Goal: Task Accomplishment & Management: Manage account settings

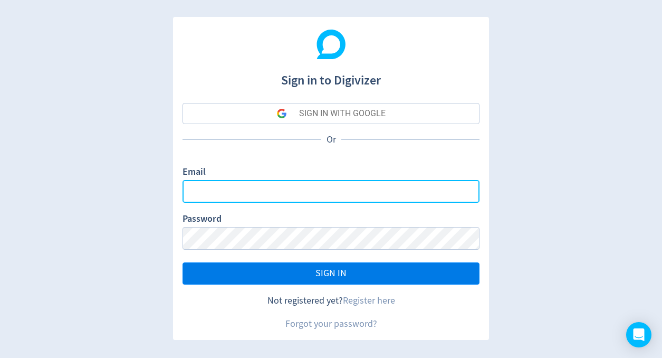
type input "[PERSON_NAME][EMAIL_ADDRESS][PERSON_NAME][DOMAIN_NAME]"
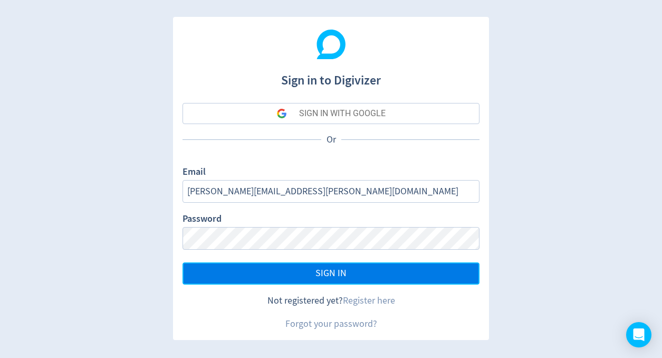
click at [339, 271] on span "SIGN IN" at bounding box center [330, 272] width 31 height 9
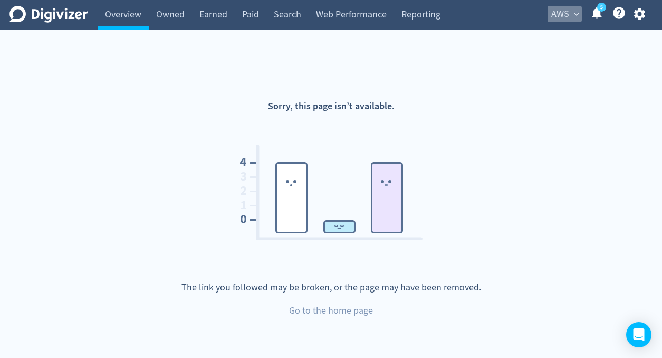
click at [573, 13] on span "expand_more" at bounding box center [576, 13] width 9 height 9
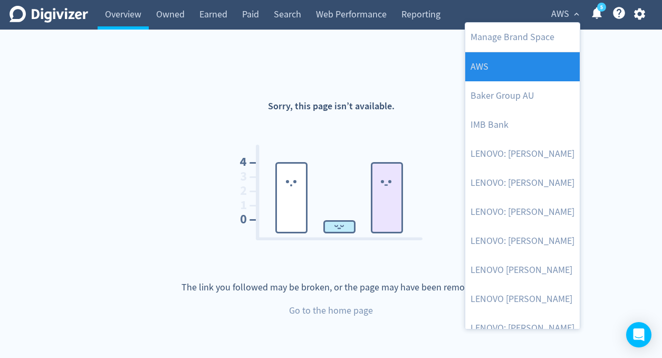
click at [502, 67] on link "AWS" at bounding box center [522, 66] width 114 height 29
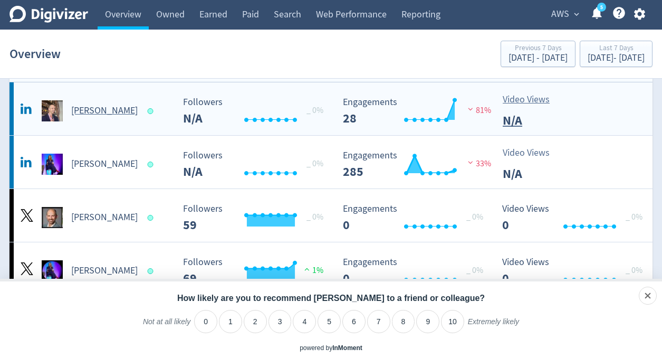
scroll to position [26, 0]
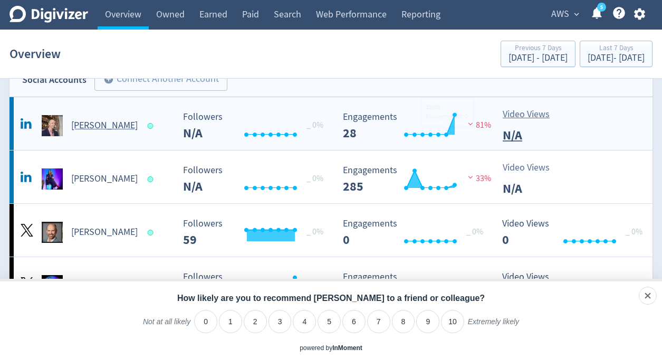
click at [568, 130] on div "Video Views N/A" at bounding box center [575, 125] width 156 height 37
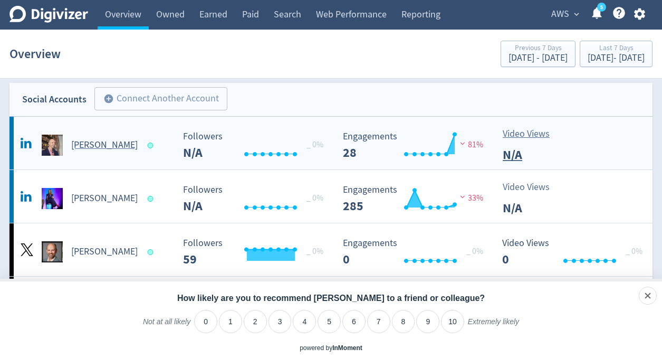
scroll to position [19, 0]
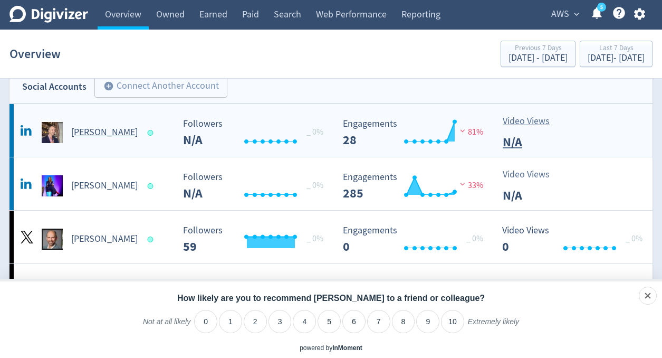
click at [85, 131] on h5 "[PERSON_NAME]" at bounding box center [104, 132] width 66 height 13
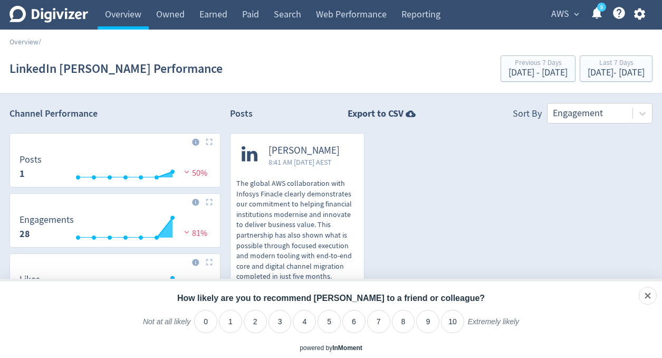
click at [598, 11] on icon "5" at bounding box center [601, 7] width 9 height 9
click at [639, 12] on icon "button" at bounding box center [639, 14] width 14 height 14
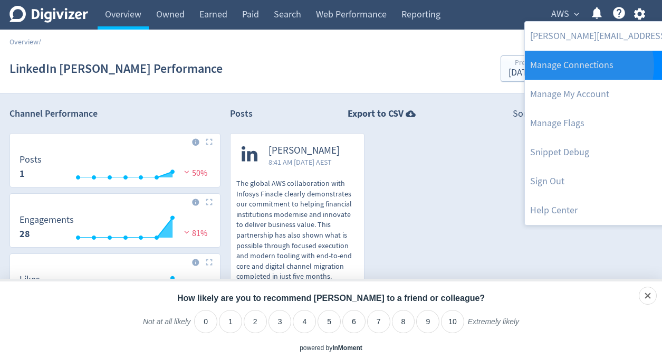
click at [585, 66] on link "Manage Connections" at bounding box center [666, 65] width 282 height 29
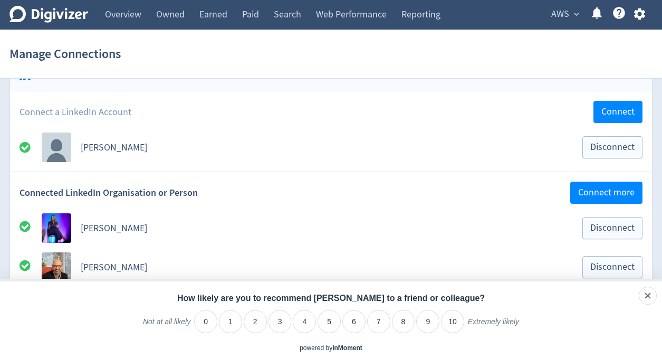
scroll to position [149, 0]
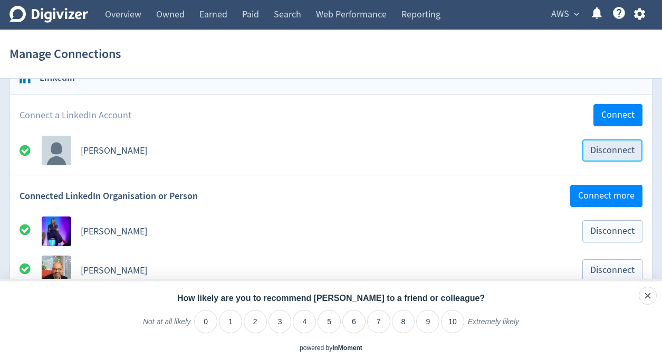
click at [602, 149] on span "Disconnect" at bounding box center [612, 150] width 44 height 9
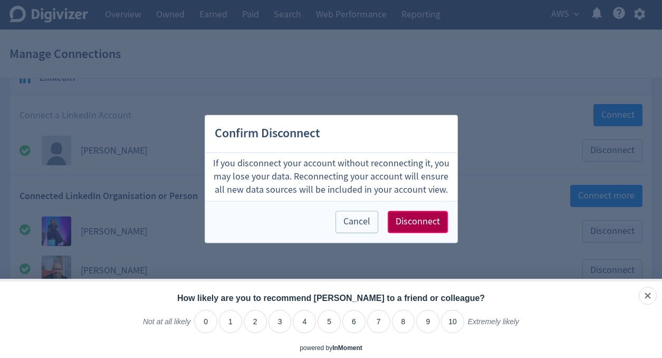
click at [421, 223] on span "Disconnect" at bounding box center [417, 221] width 44 height 9
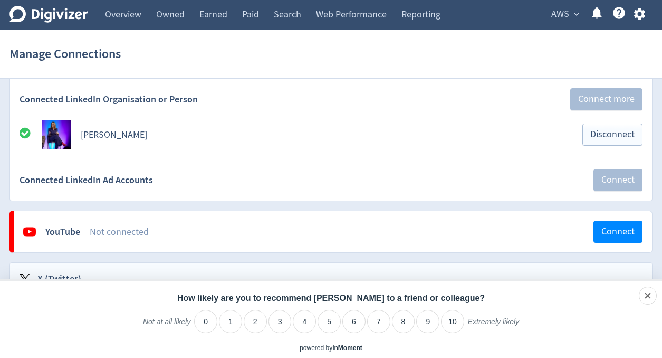
scroll to position [194, 0]
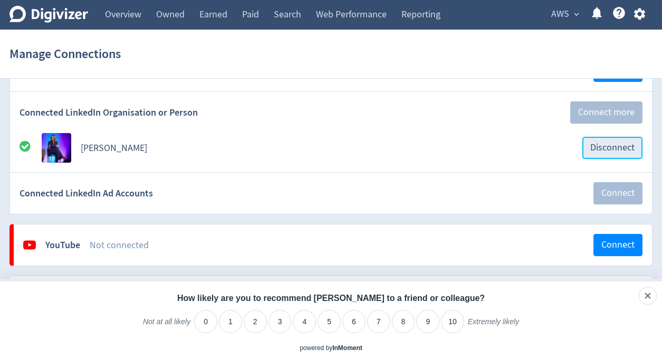
click at [607, 150] on span "Disconnect" at bounding box center [612, 147] width 44 height 9
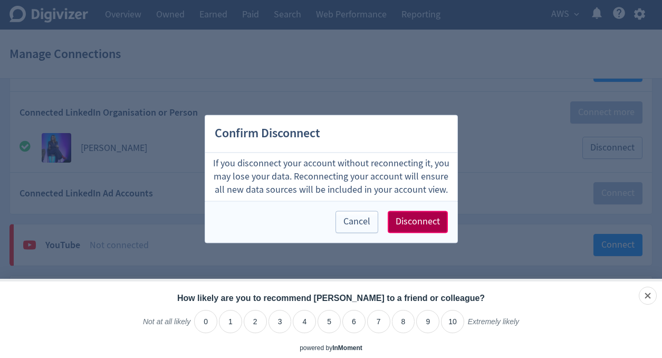
click at [423, 223] on span "Disconnect" at bounding box center [417, 221] width 44 height 9
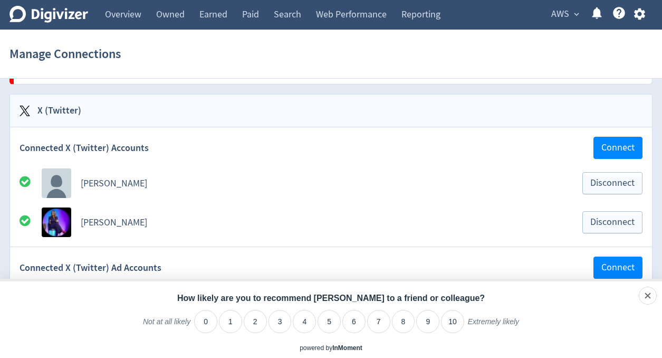
scroll to position [227, 0]
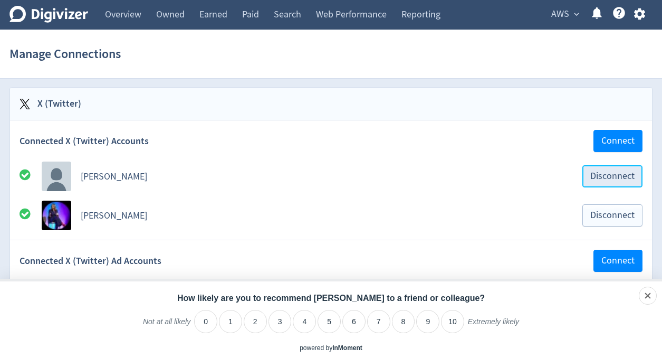
click at [606, 177] on span "Disconnect" at bounding box center [612, 175] width 44 height 9
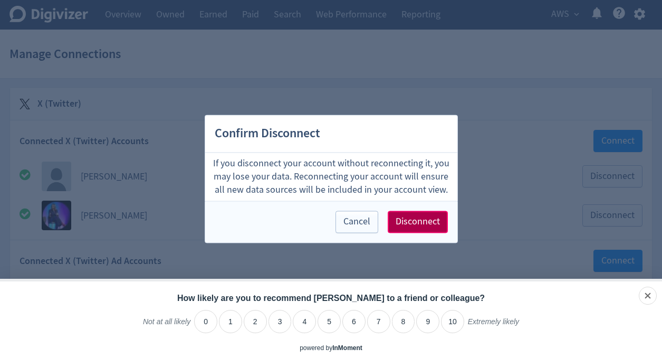
click at [418, 225] on span "Disconnect" at bounding box center [417, 221] width 44 height 9
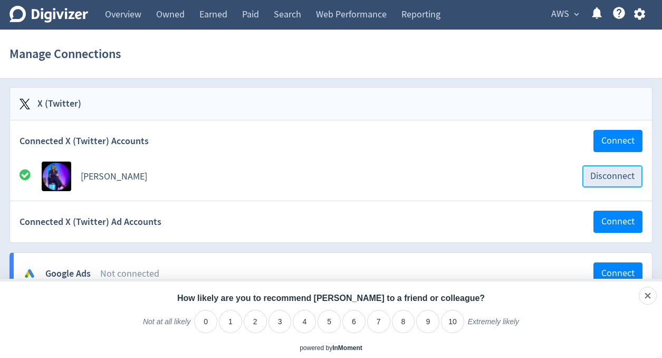
click at [608, 177] on span "Disconnect" at bounding box center [612, 175] width 44 height 9
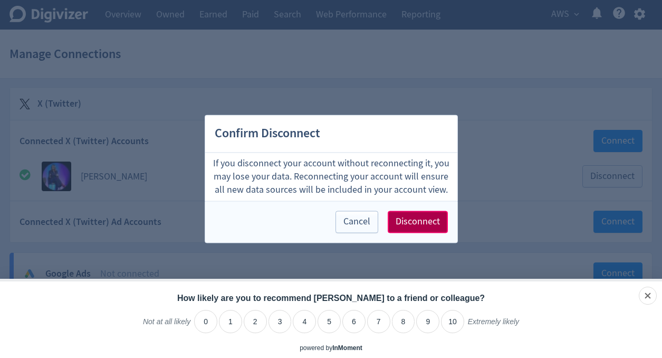
click at [420, 223] on span "Disconnect" at bounding box center [417, 221] width 44 height 9
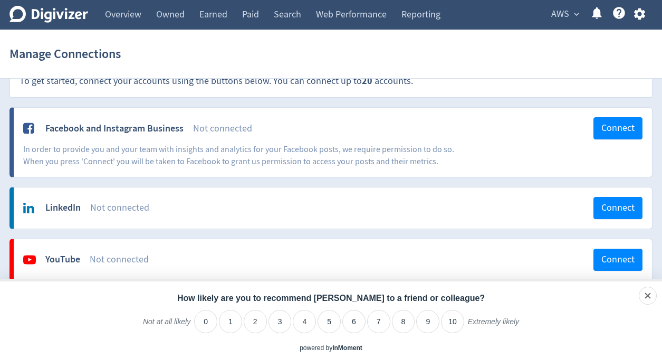
scroll to position [0, 0]
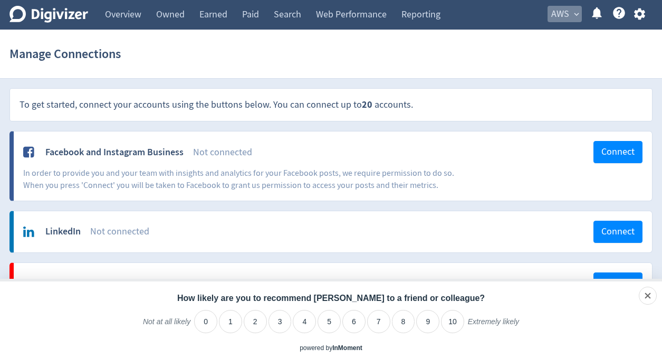
click at [571, 14] on button "AWS expand_more" at bounding box center [564, 14] width 34 height 17
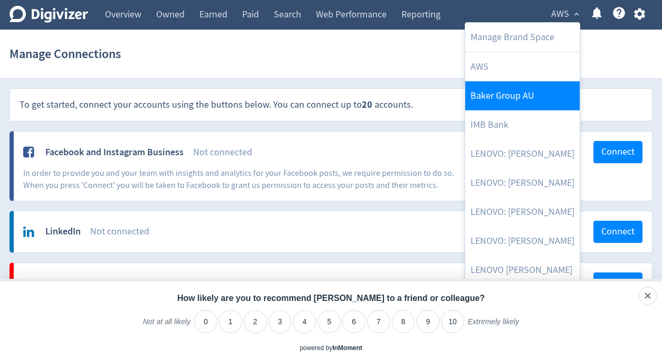
click at [517, 93] on link "Baker Group AU" at bounding box center [522, 95] width 114 height 29
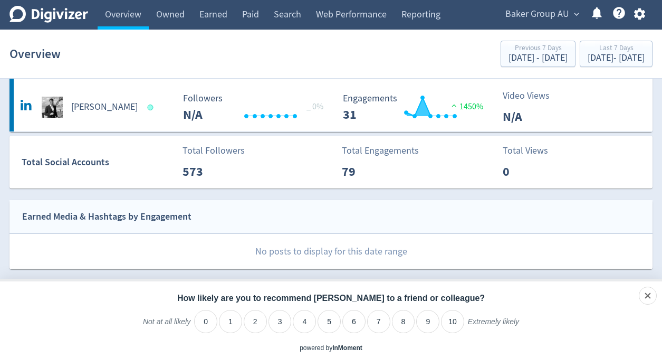
scroll to position [209, 0]
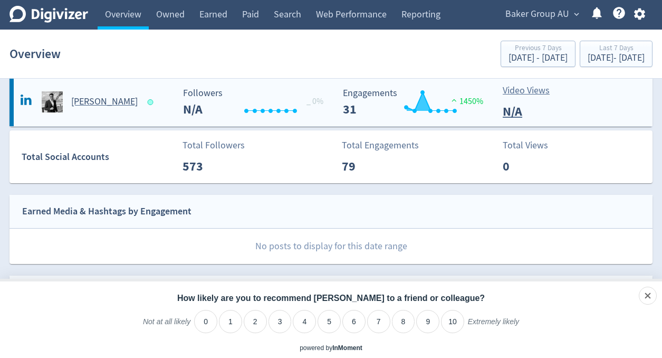
click at [86, 101] on h5 "[PERSON_NAME]" at bounding box center [104, 101] width 66 height 13
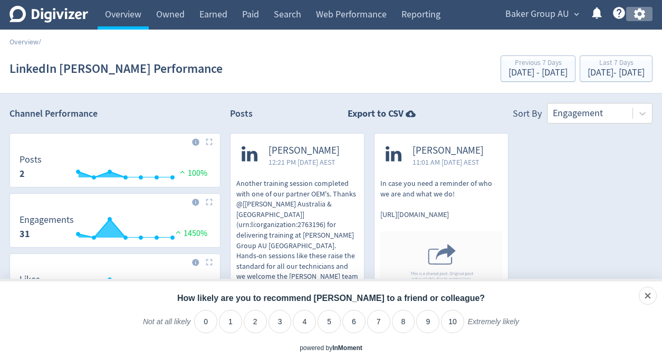
click at [643, 15] on icon "button" at bounding box center [638, 14] width 11 height 12
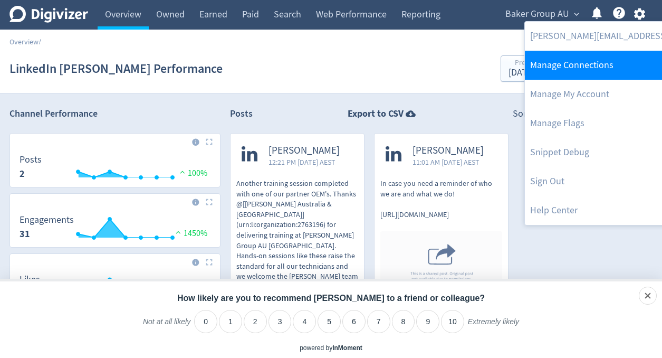
click at [599, 65] on link "Manage Connections" at bounding box center [666, 65] width 282 height 29
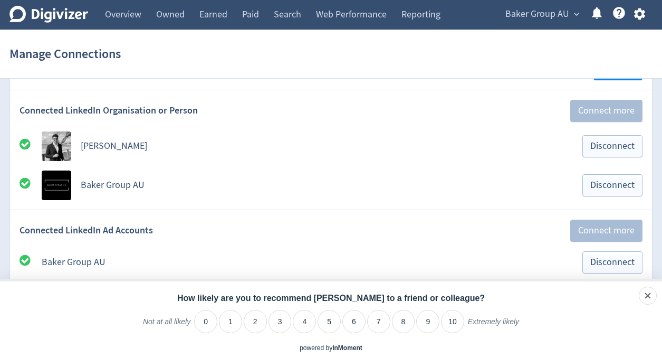
scroll to position [402, 0]
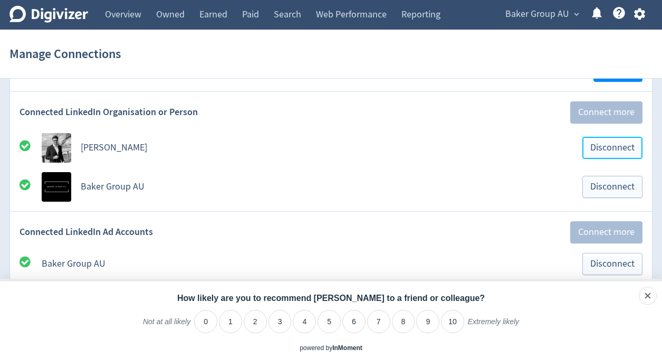
click at [610, 145] on span "Disconnect" at bounding box center [612, 147] width 44 height 9
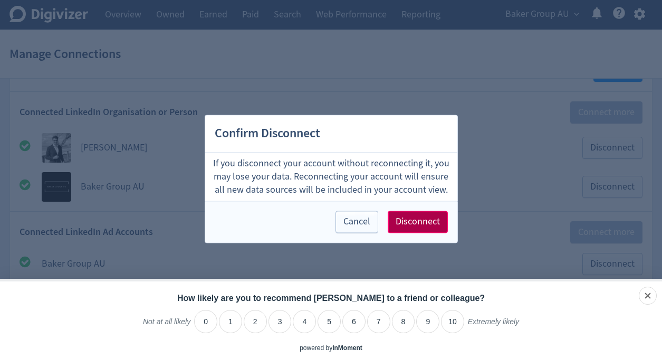
click at [426, 223] on span "Disconnect" at bounding box center [417, 221] width 44 height 9
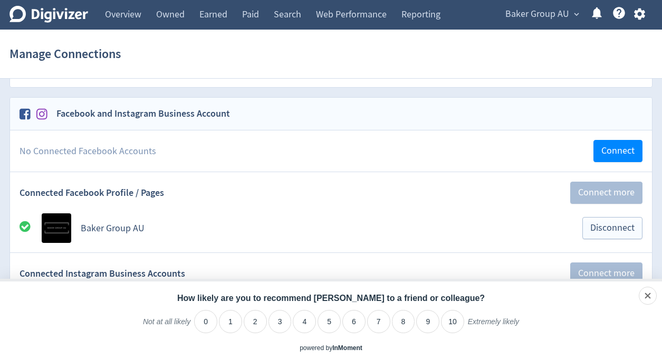
scroll to position [0, 0]
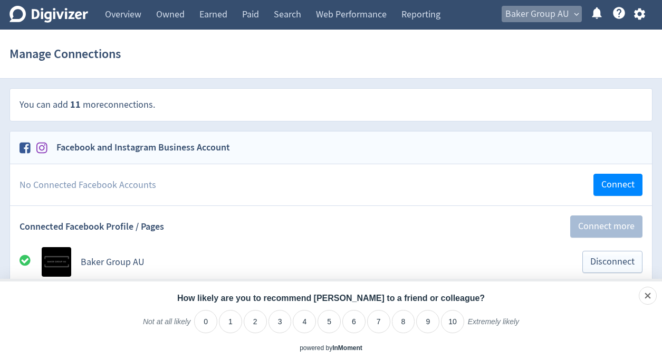
click at [574, 14] on span "expand_more" at bounding box center [576, 13] width 9 height 9
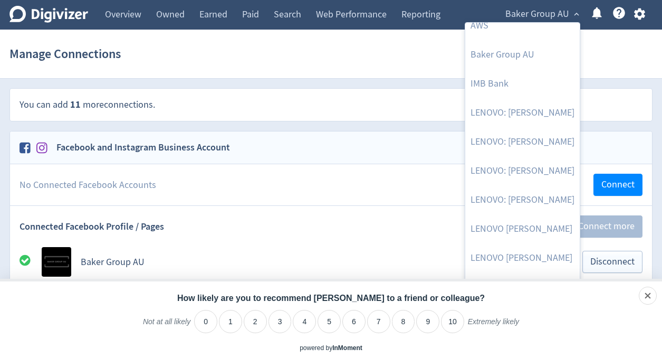
scroll to position [38, 0]
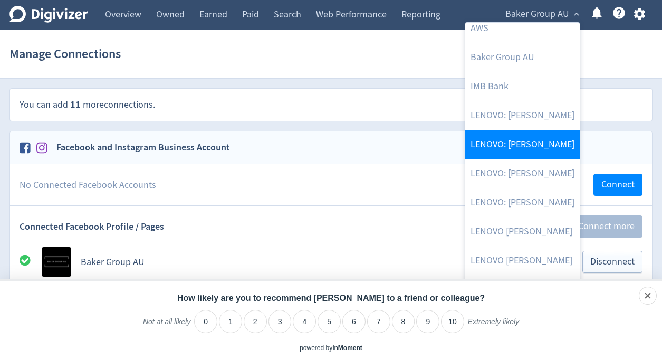
click at [523, 145] on link "LENOVO: [PERSON_NAME]" at bounding box center [522, 144] width 114 height 29
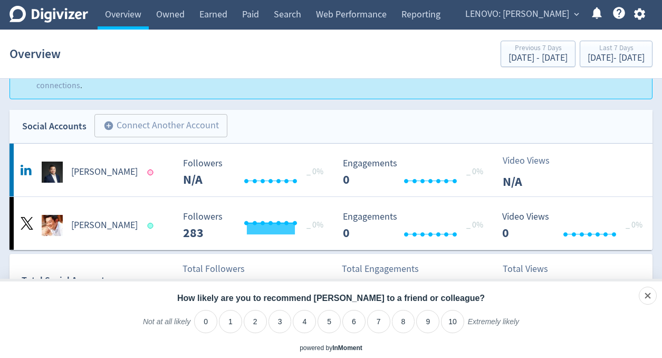
scroll to position [27, 0]
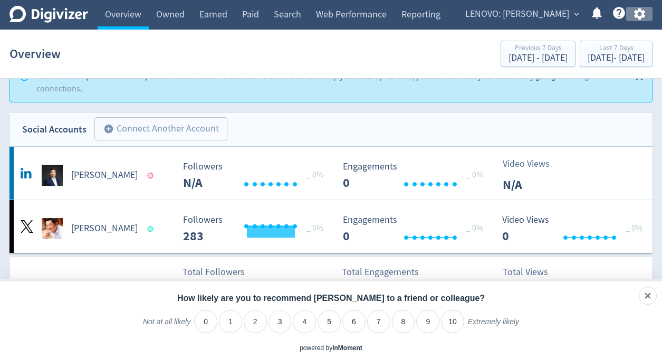
click at [639, 16] on icon "button" at bounding box center [638, 14] width 11 height 12
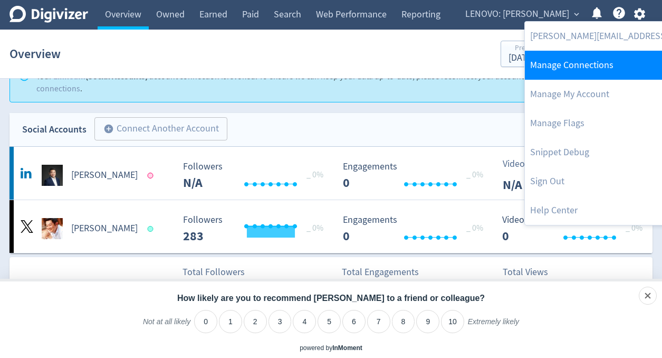
click at [585, 65] on link "Manage Connections" at bounding box center [666, 65] width 282 height 29
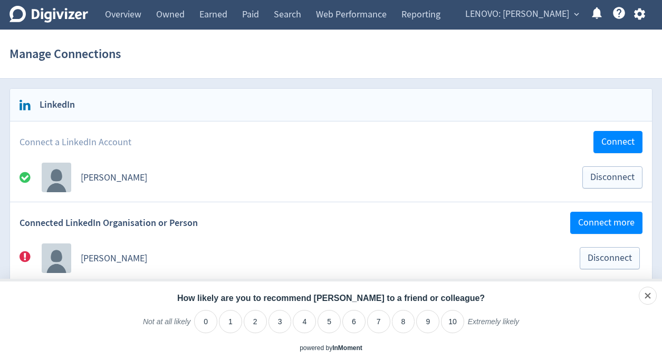
scroll to position [150, 0]
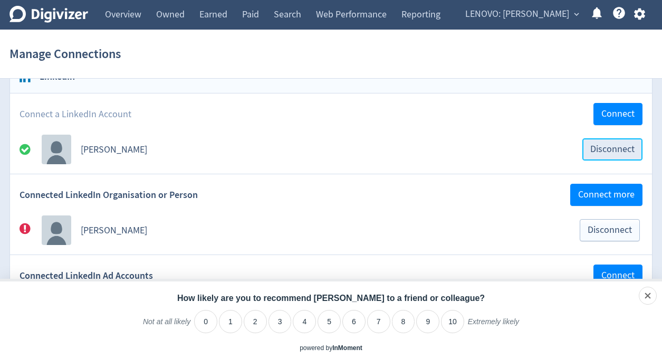
click at [609, 149] on span "Disconnect" at bounding box center [612, 148] width 44 height 9
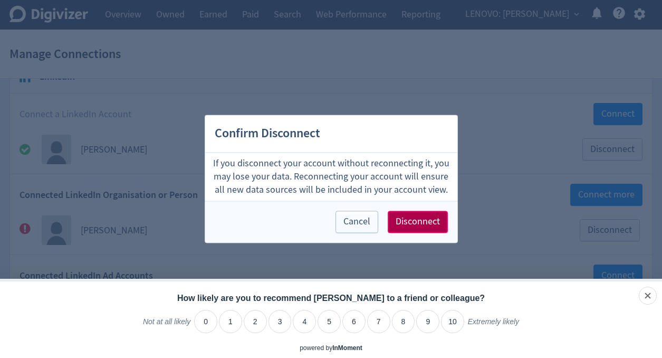
click at [409, 223] on span "Disconnect" at bounding box center [417, 221] width 44 height 9
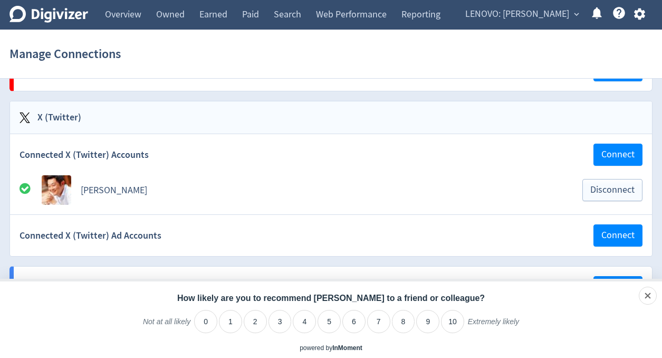
scroll to position [215, 0]
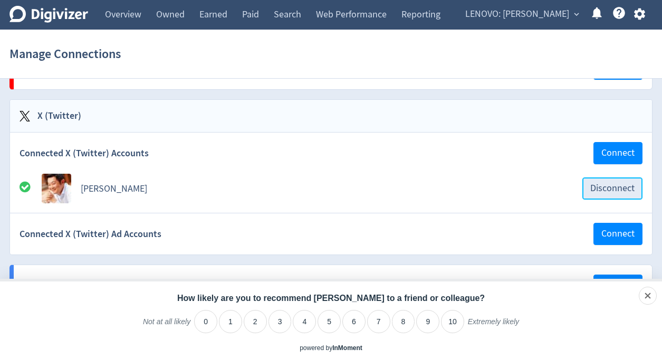
click at [604, 190] on span "Disconnect" at bounding box center [612, 188] width 44 height 9
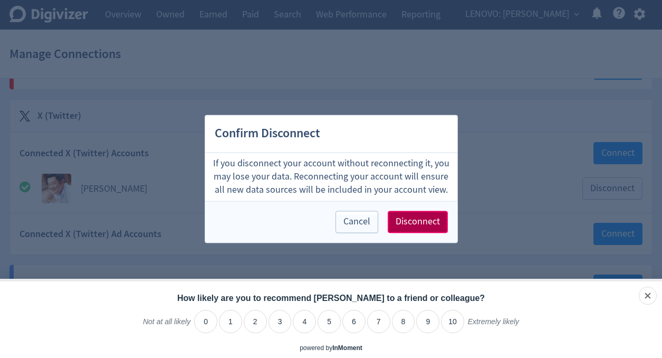
click at [413, 220] on span "Disconnect" at bounding box center [417, 221] width 44 height 9
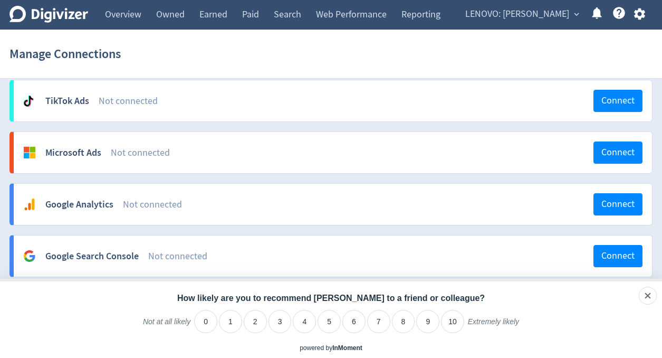
scroll to position [0, 0]
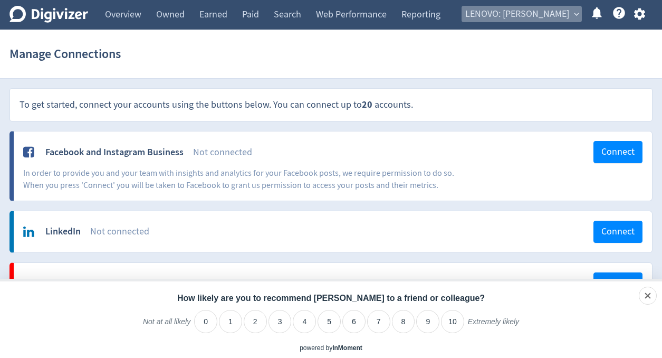
click at [574, 13] on span "expand_more" at bounding box center [576, 13] width 9 height 9
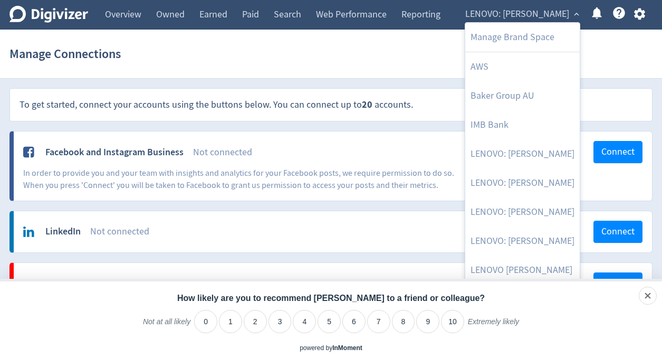
click at [633, 33] on div at bounding box center [331, 179] width 662 height 358
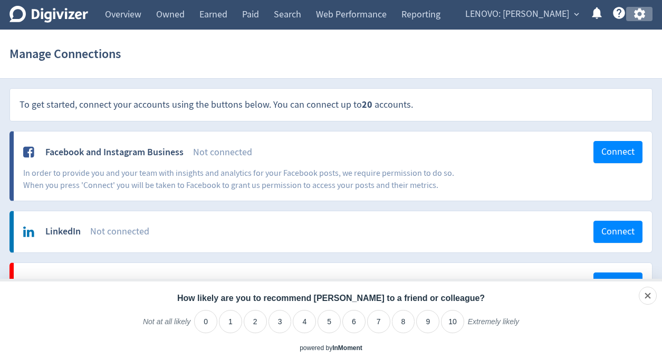
click at [638, 13] on icon "button" at bounding box center [639, 14] width 14 height 14
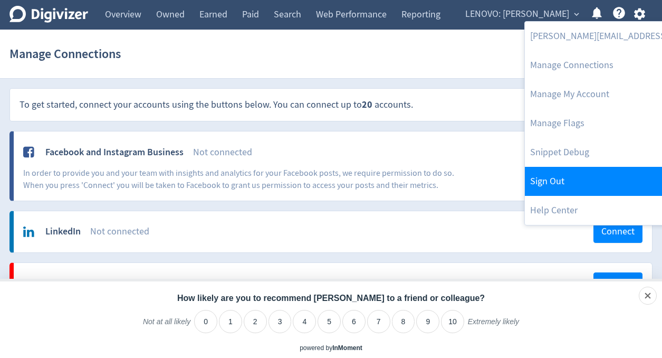
click at [558, 181] on link "Sign Out" at bounding box center [666, 181] width 282 height 29
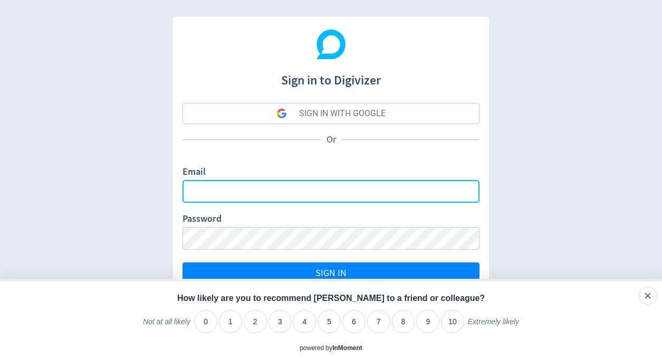
type input "[PERSON_NAME][EMAIL_ADDRESS][PERSON_NAME][DOMAIN_NAME]"
